Goal: Book appointment/travel/reservation

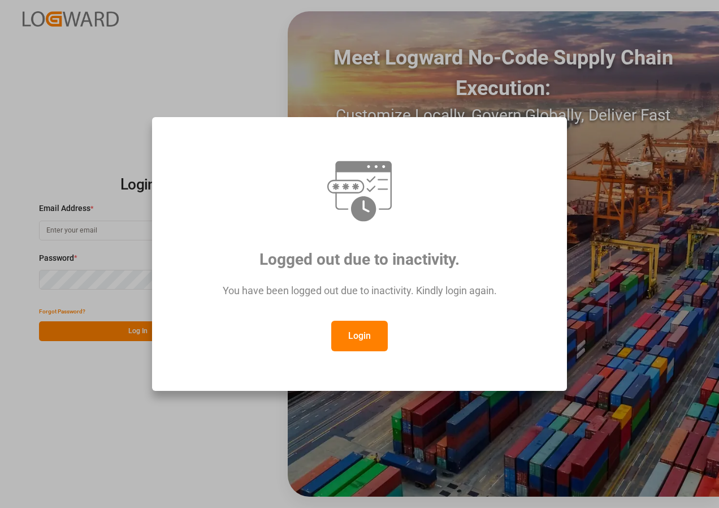
type input "[EMAIL_ADDRESS][DOMAIN_NAME]"
click at [358, 330] on button "Login" at bounding box center [359, 336] width 57 height 31
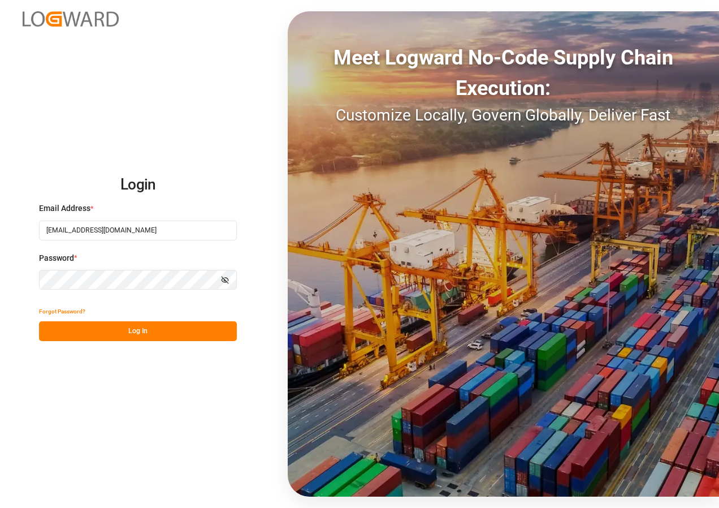
click at [124, 324] on button "Log In" at bounding box center [138, 331] width 198 height 20
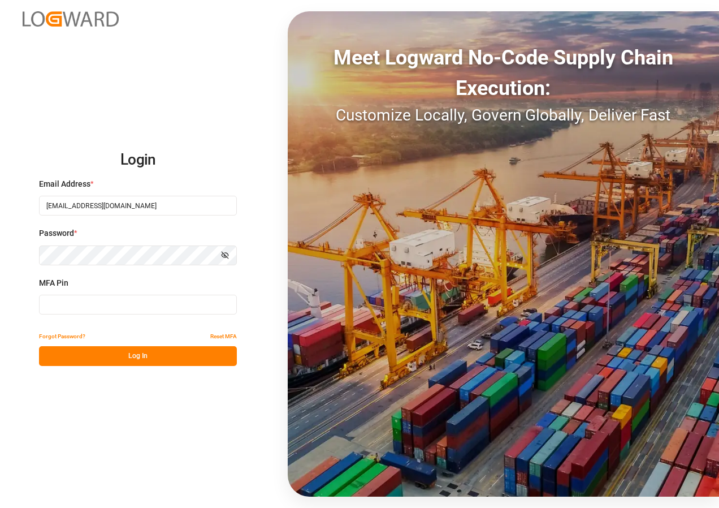
click at [115, 310] on input at bounding box center [138, 305] width 198 height 20
type input "727238"
click at [134, 357] on button "Log In" at bounding box center [138, 356] width 198 height 20
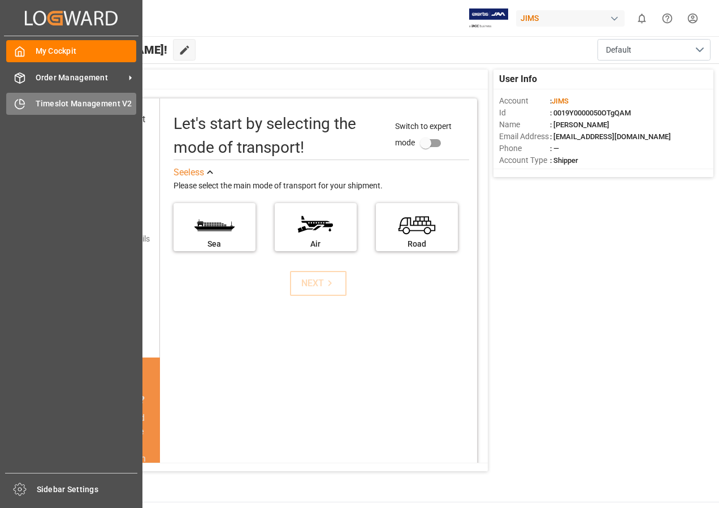
click at [80, 107] on span "Timeslot Management V2" at bounding box center [86, 104] width 101 height 12
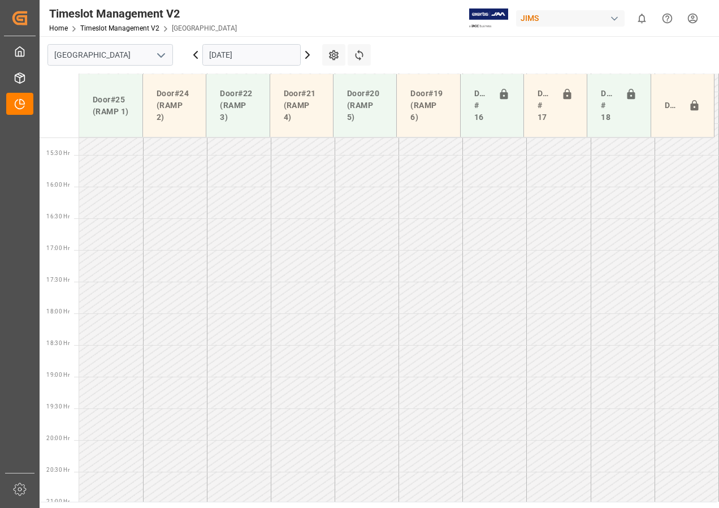
scroll to position [967, 0]
click at [234, 50] on input "[DATE]" at bounding box center [251, 54] width 98 height 21
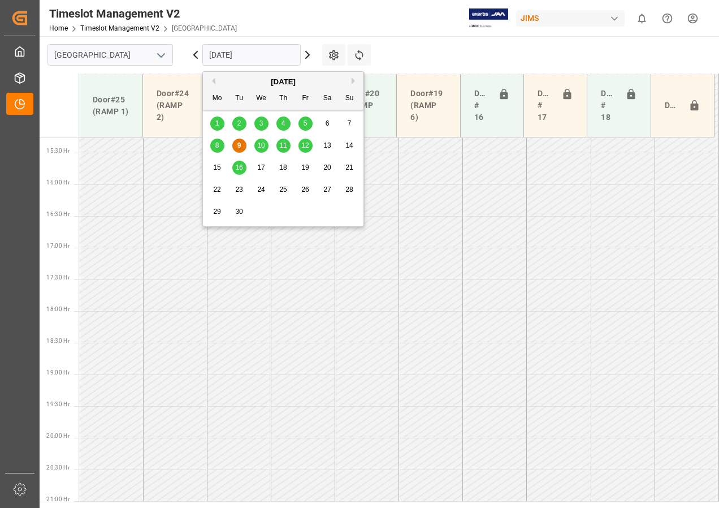
click at [259, 145] on span "10" at bounding box center [260, 145] width 7 height 8
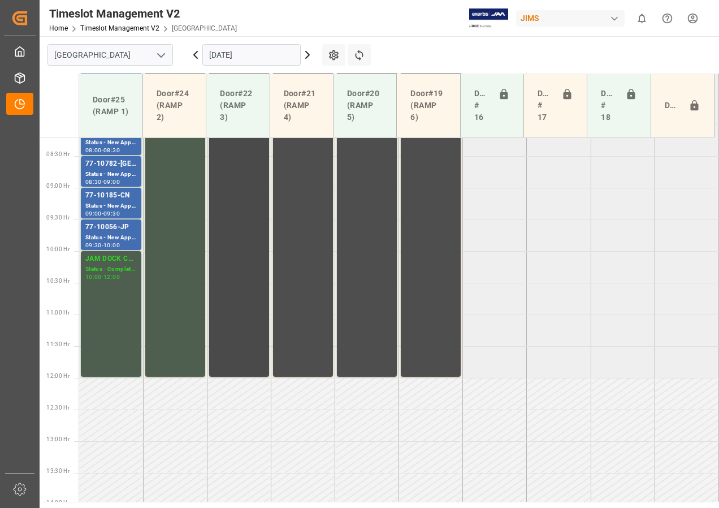
scroll to position [412, 0]
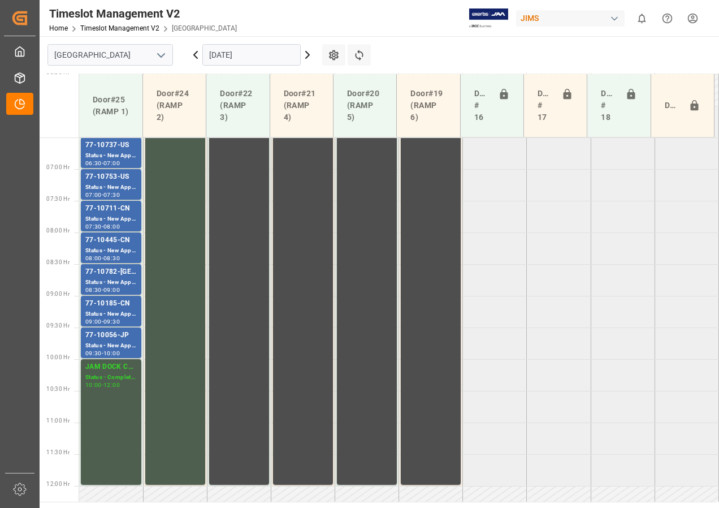
click at [225, 59] on input "[DATE]" at bounding box center [251, 54] width 98 height 21
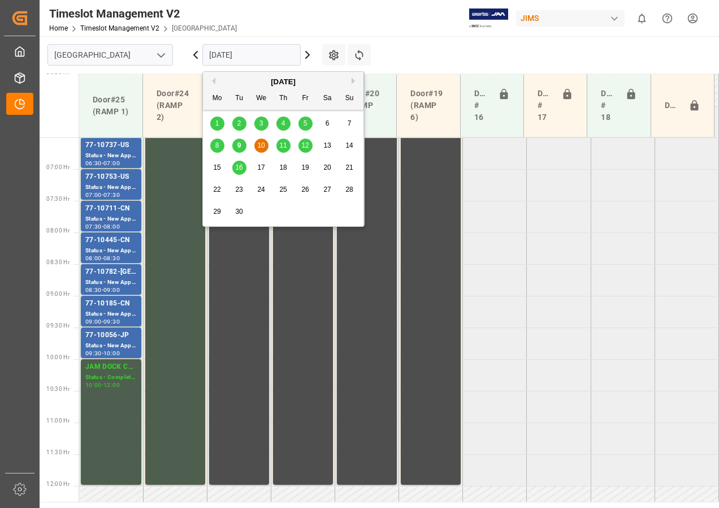
click at [285, 146] on span "11" at bounding box center [282, 145] width 7 height 8
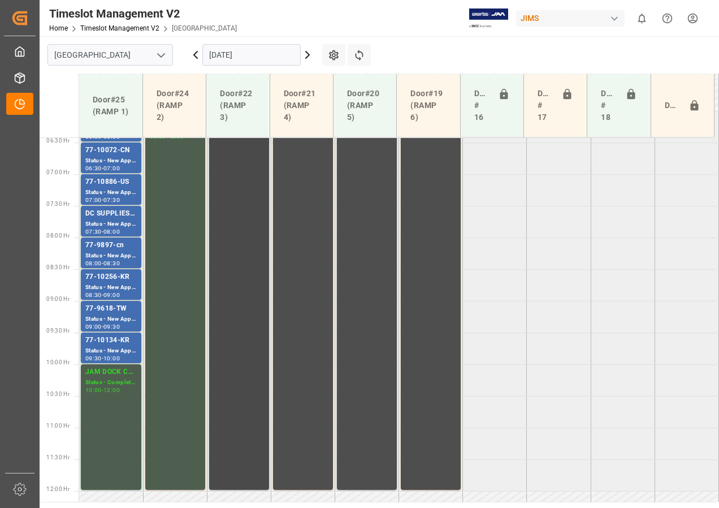
scroll to position [333, 0]
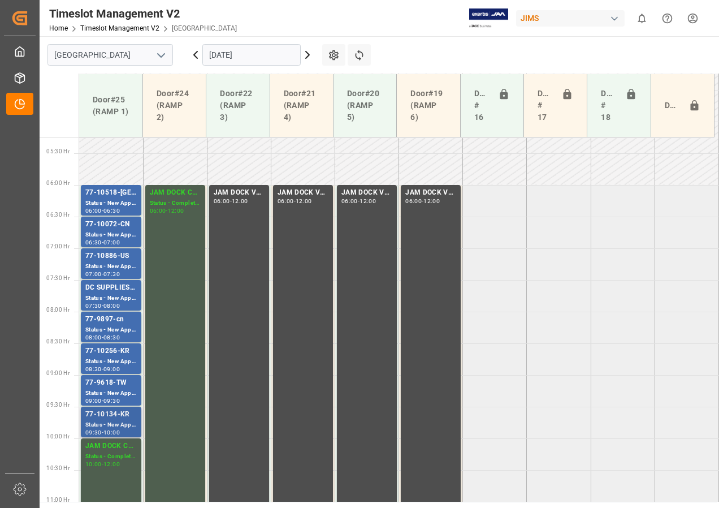
click at [111, 425] on div "Status - New Appointment" at bounding box center [110, 425] width 51 height 10
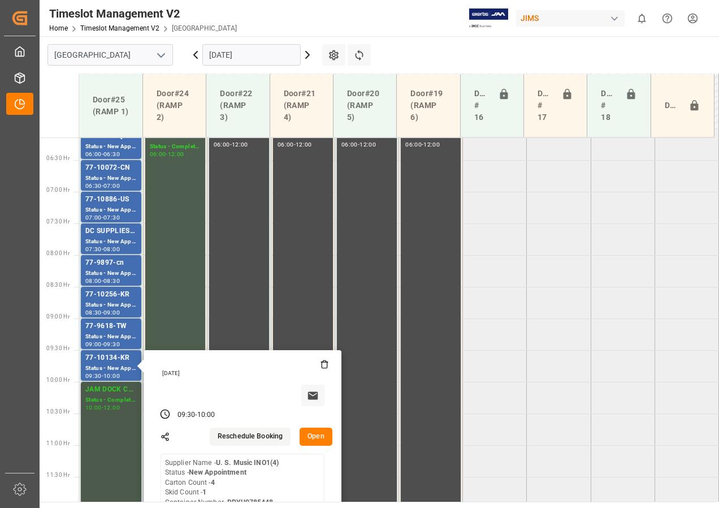
scroll to position [446, 0]
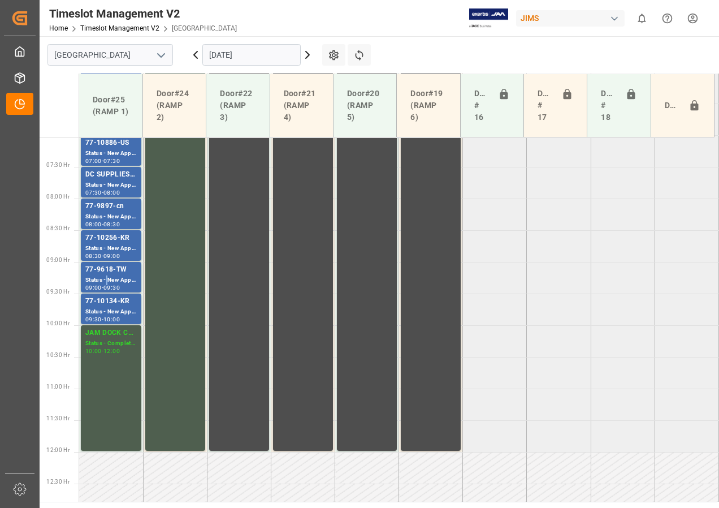
click at [107, 279] on div "Status - New Appointment" at bounding box center [110, 280] width 51 height 10
click at [107, 245] on div "Status - New Appointment" at bounding box center [110, 249] width 51 height 10
click at [113, 218] on div "Status - New Appointment" at bounding box center [110, 217] width 51 height 10
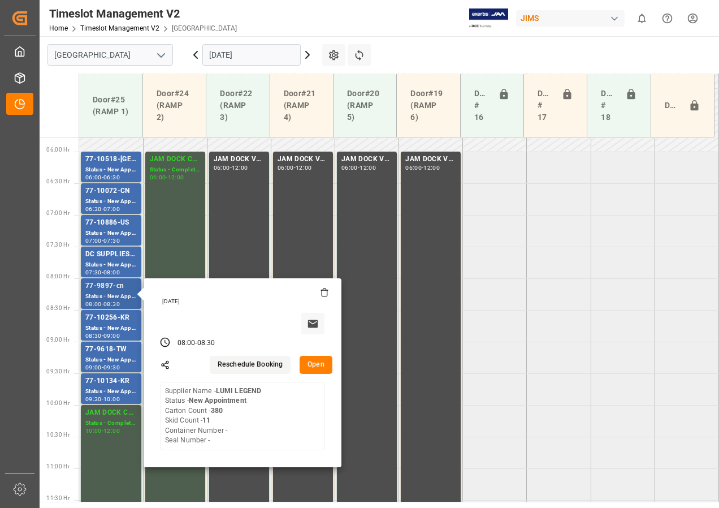
scroll to position [333, 0]
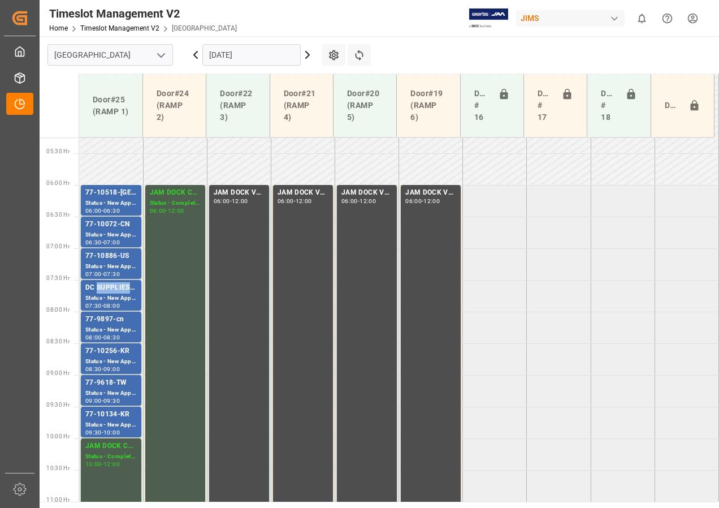
click at [105, 289] on div "DC SUPPLIES/[PERSON_NAME]" at bounding box center [110, 287] width 51 height 11
click at [106, 266] on div "Status - New Appointment" at bounding box center [110, 267] width 51 height 10
click at [101, 226] on div "77-10072-CN" at bounding box center [110, 224] width 51 height 11
click at [105, 229] on div "77-10072-CN" at bounding box center [110, 224] width 51 height 11
click at [105, 201] on div "Status - New Appointment" at bounding box center [110, 204] width 51 height 10
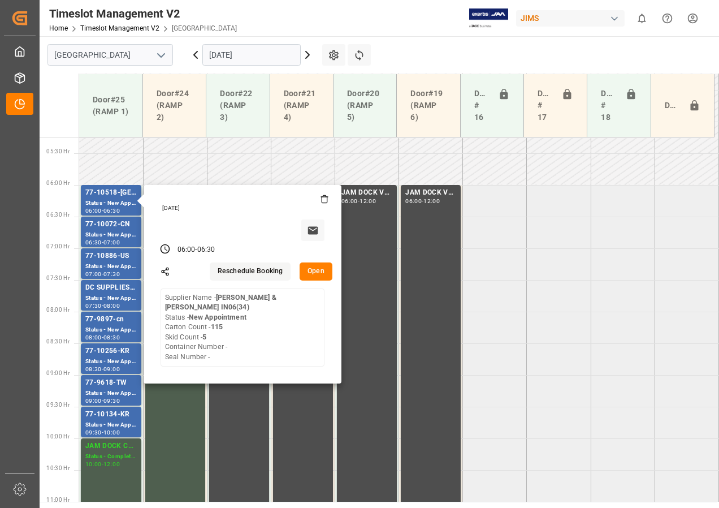
click at [234, 59] on input "[DATE]" at bounding box center [251, 54] width 98 height 21
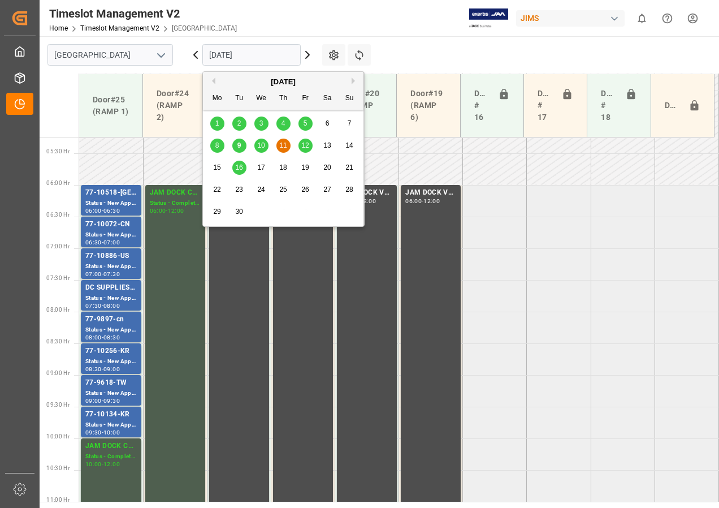
click at [305, 145] on span "12" at bounding box center [304, 145] width 7 height 8
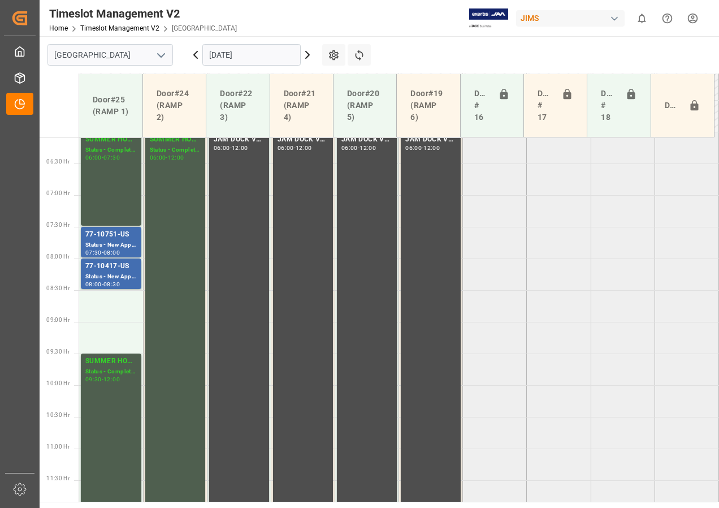
scroll to position [437, 0]
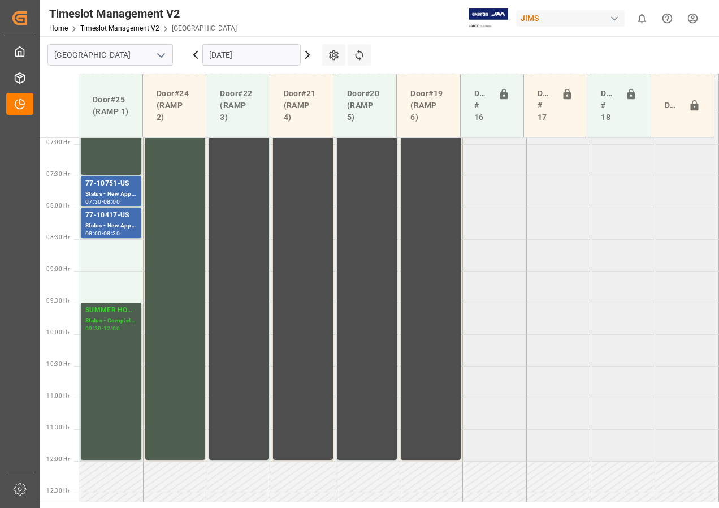
click at [236, 55] on input "[DATE]" at bounding box center [251, 54] width 98 height 21
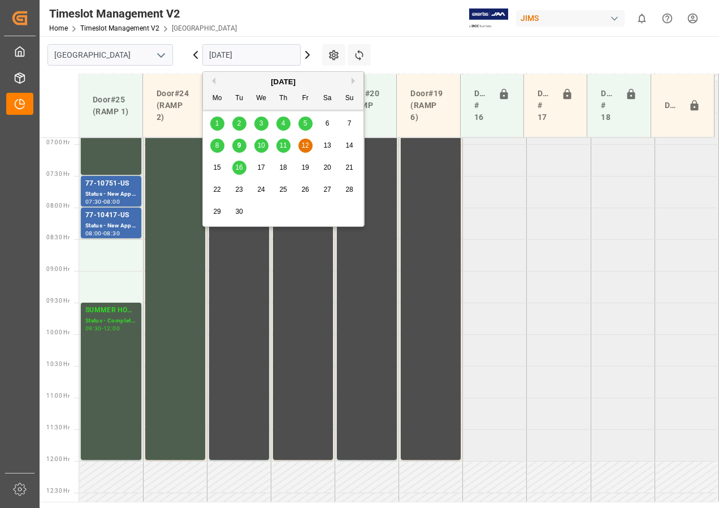
click at [237, 162] on div "16" at bounding box center [239, 168] width 14 height 14
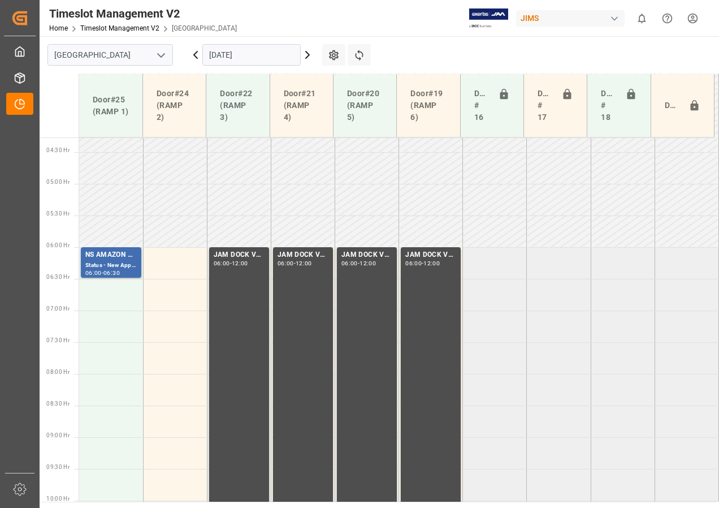
scroll to position [250, 0]
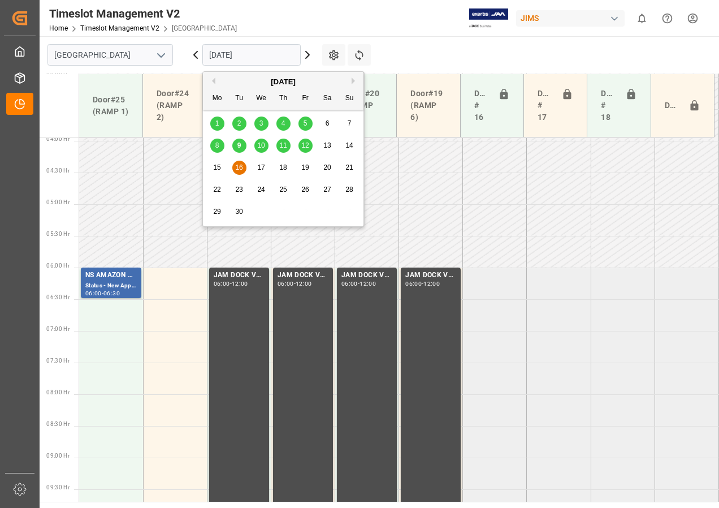
click at [214, 59] on input "[DATE]" at bounding box center [251, 54] width 98 height 21
click at [260, 144] on span "10" at bounding box center [260, 145] width 7 height 8
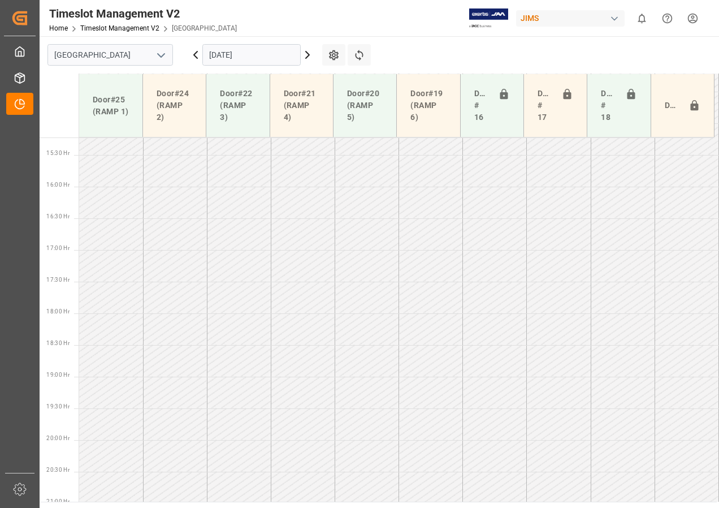
scroll to position [967, 0]
